Goal: Information Seeking & Learning: Check status

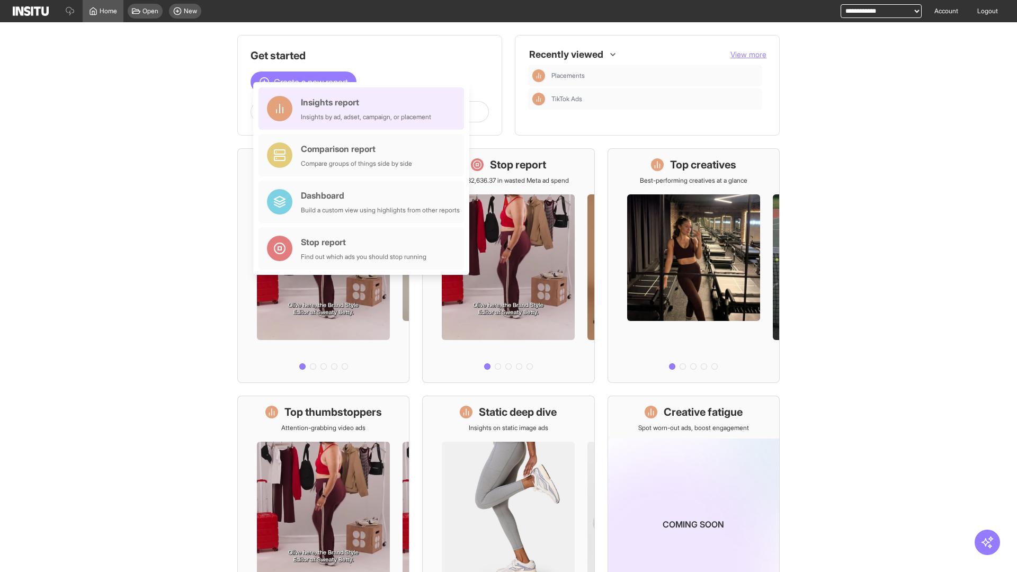
click at [364, 109] on div "Insights report Insights by ad, adset, campaign, or placement" at bounding box center [366, 108] width 130 height 25
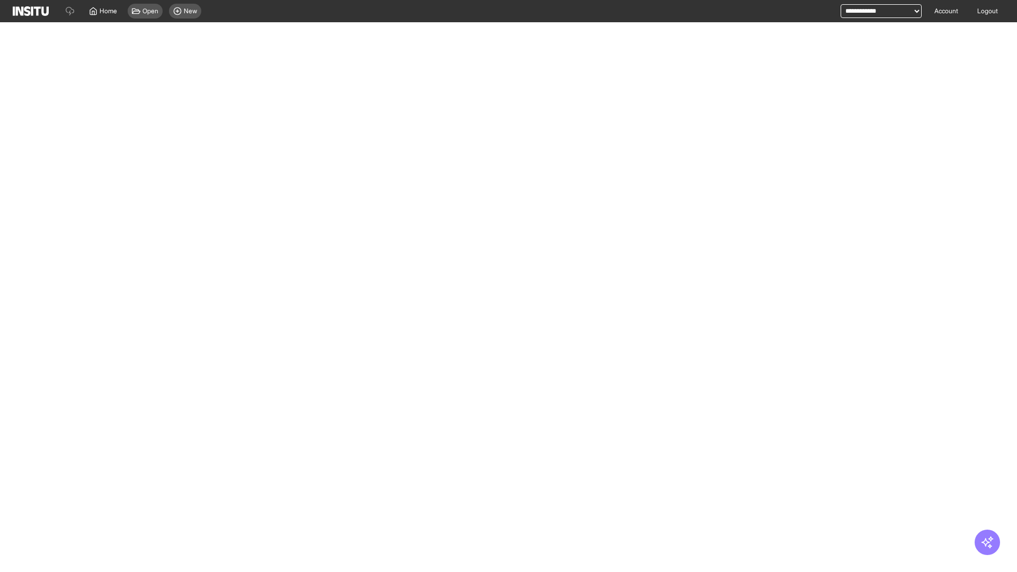
select select "**"
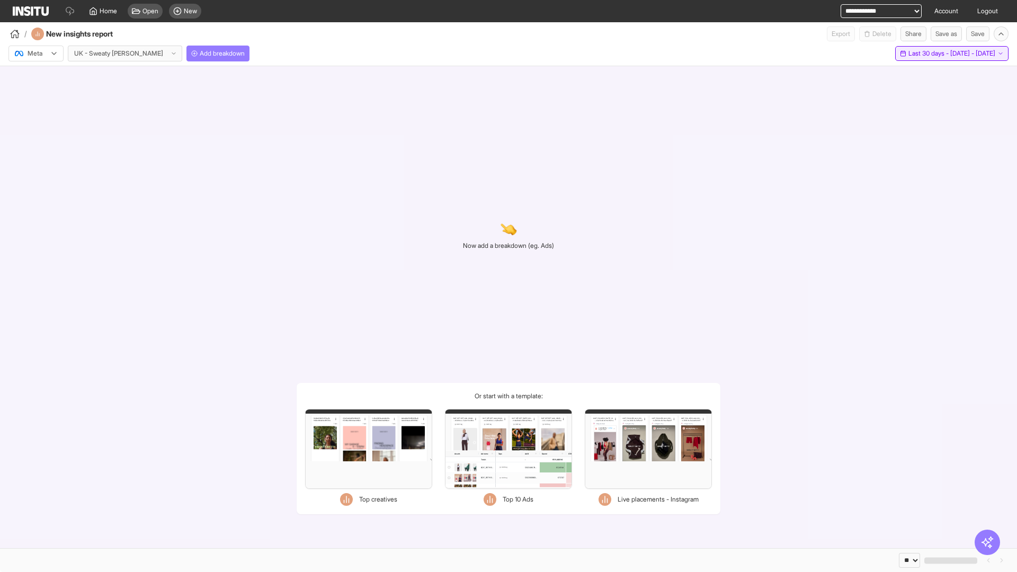
click at [938, 54] on span "Last 30 days - [DATE] - [DATE]" at bounding box center [952, 53] width 87 height 8
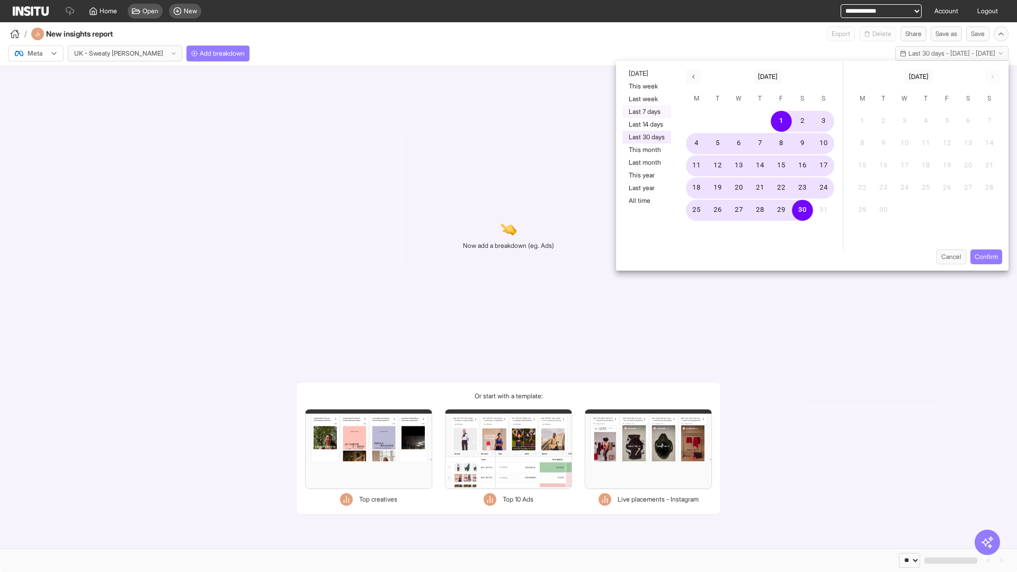
click at [646, 112] on button "Last 7 days" at bounding box center [647, 111] width 49 height 13
